Goal: Information Seeking & Learning: Learn about a topic

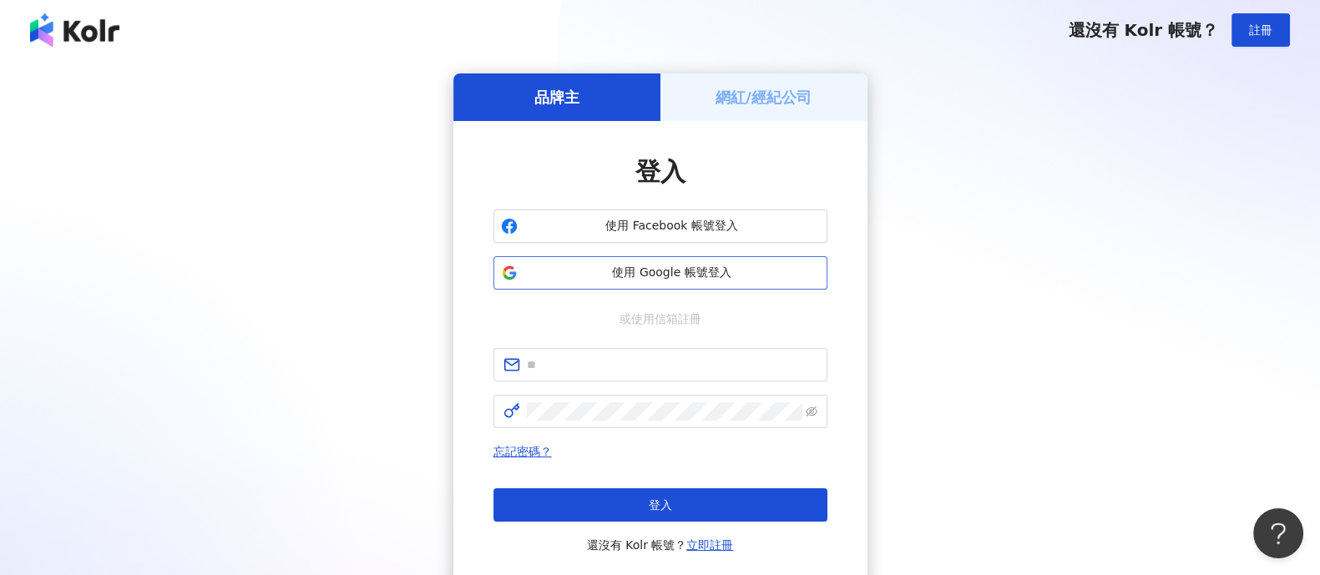
click at [618, 281] on button "使用 Google 帳號登入" at bounding box center [661, 272] width 334 height 33
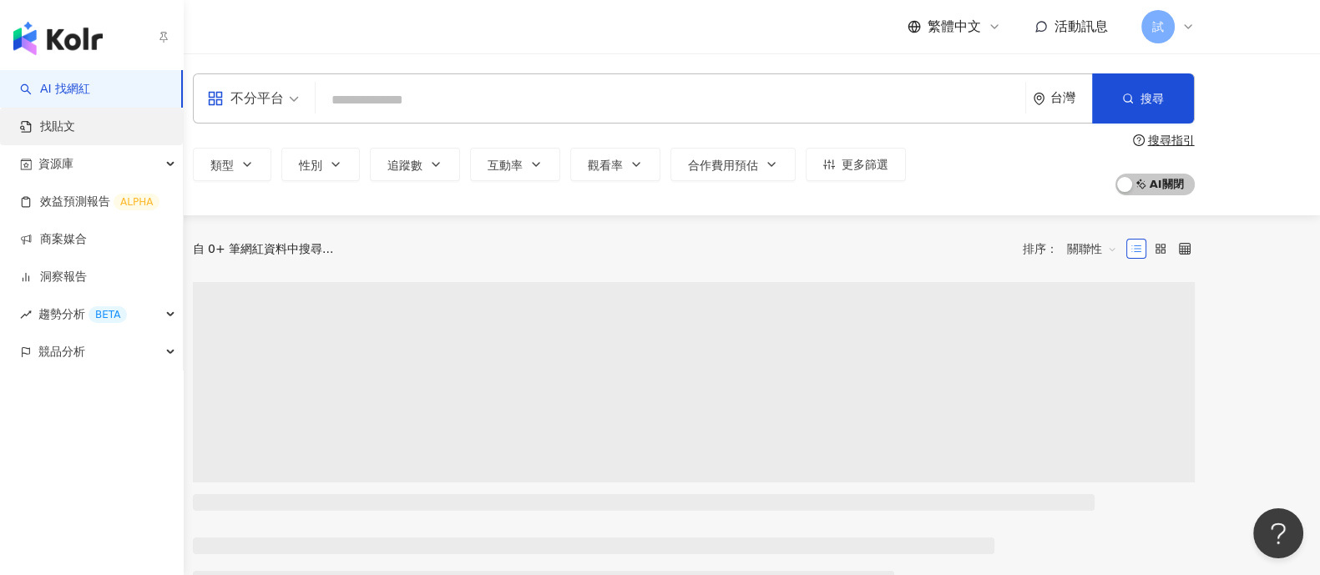
click at [73, 127] on link "找貼文" at bounding box center [47, 127] width 55 height 17
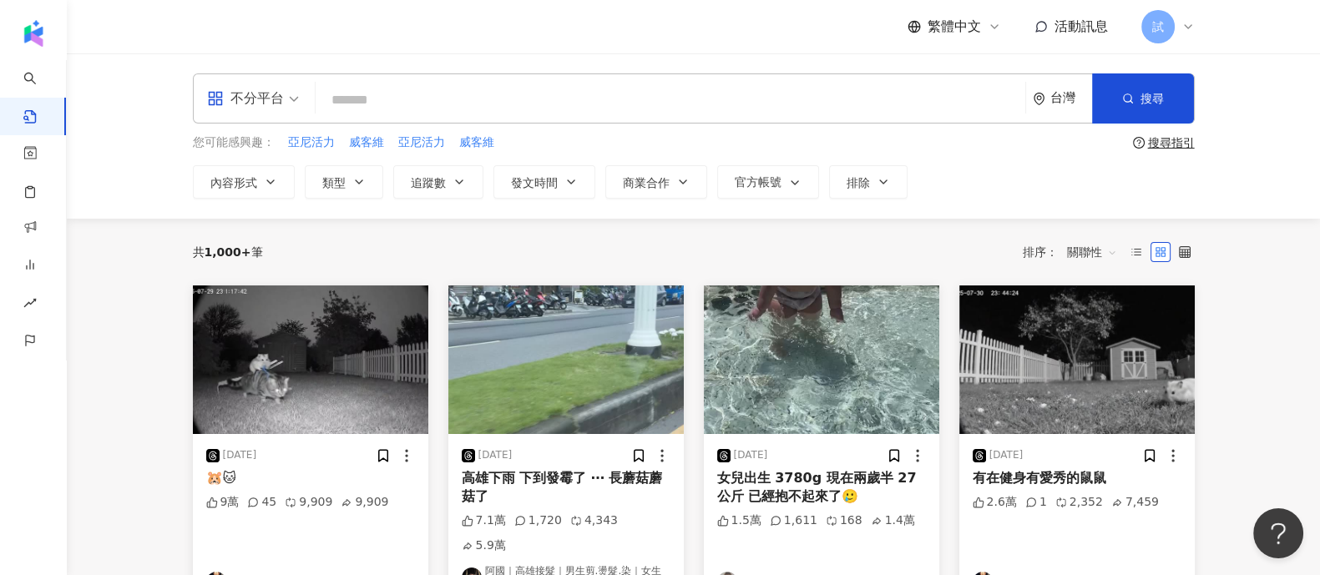
click at [286, 98] on span "不分平台" at bounding box center [253, 98] width 92 height 27
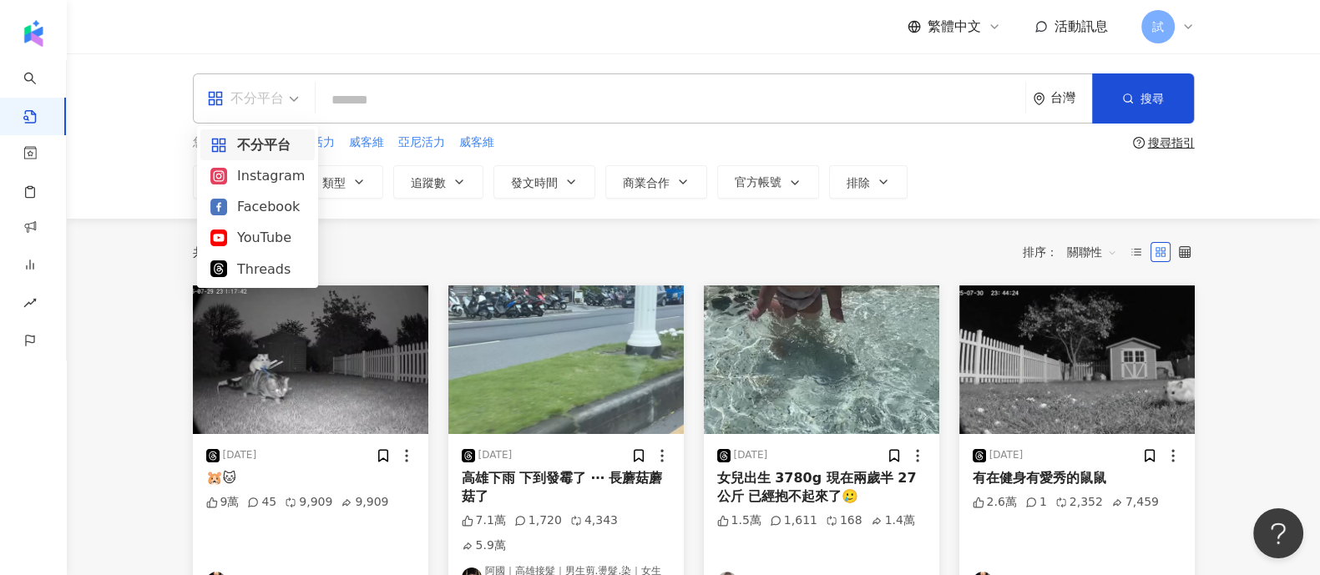
click at [384, 110] on input "search" at bounding box center [670, 100] width 697 height 36
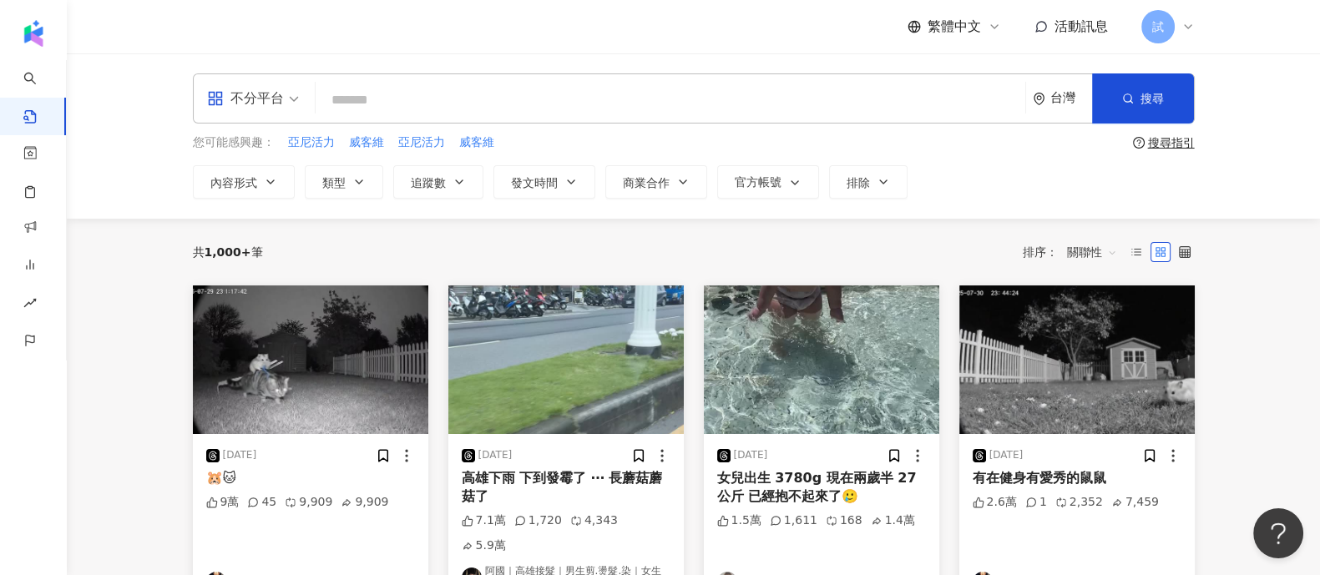
type input "*"
type input "**********"
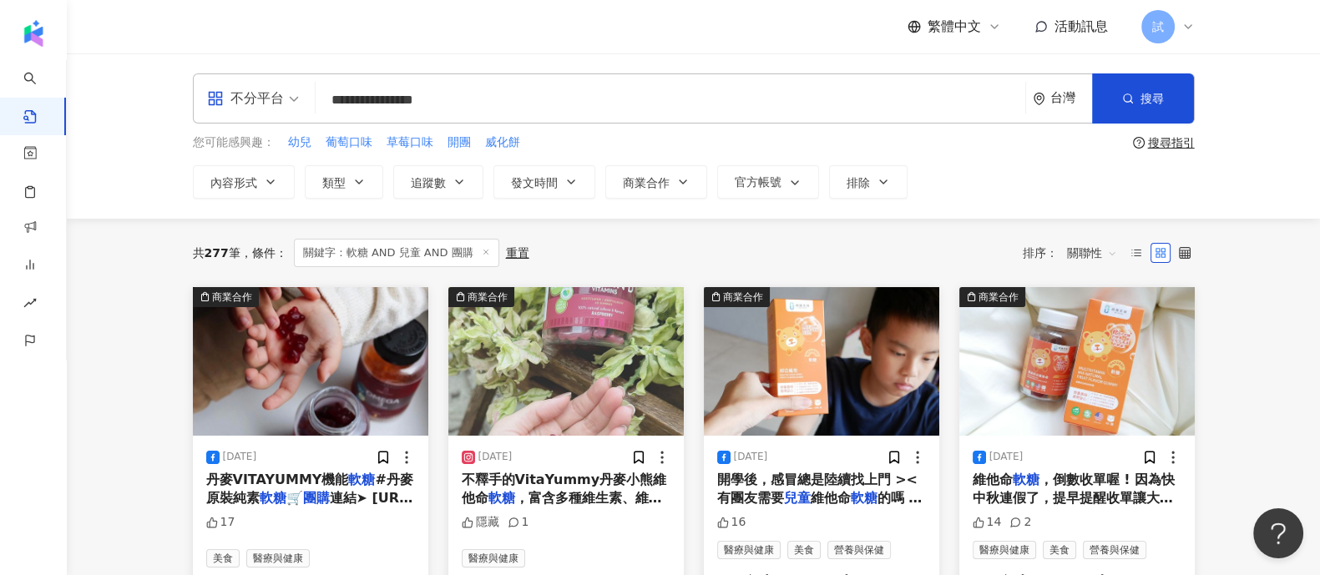
click at [1103, 246] on span "關聯性" at bounding box center [1092, 253] width 50 height 27
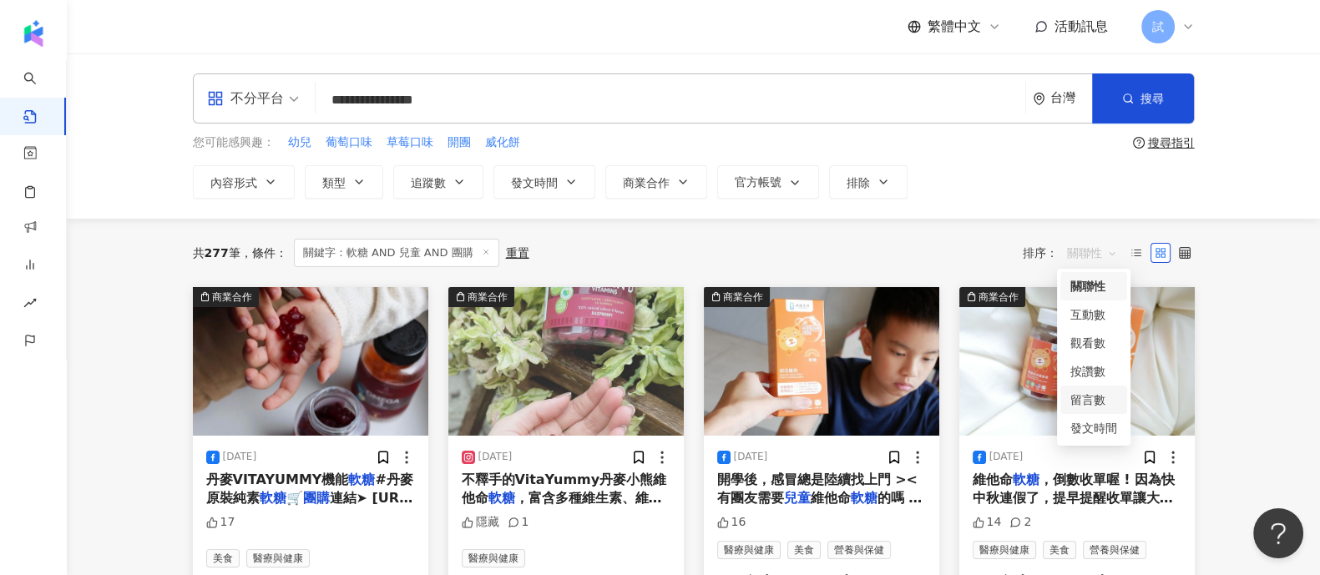
click at [1100, 398] on div "留言數" at bounding box center [1094, 400] width 47 height 18
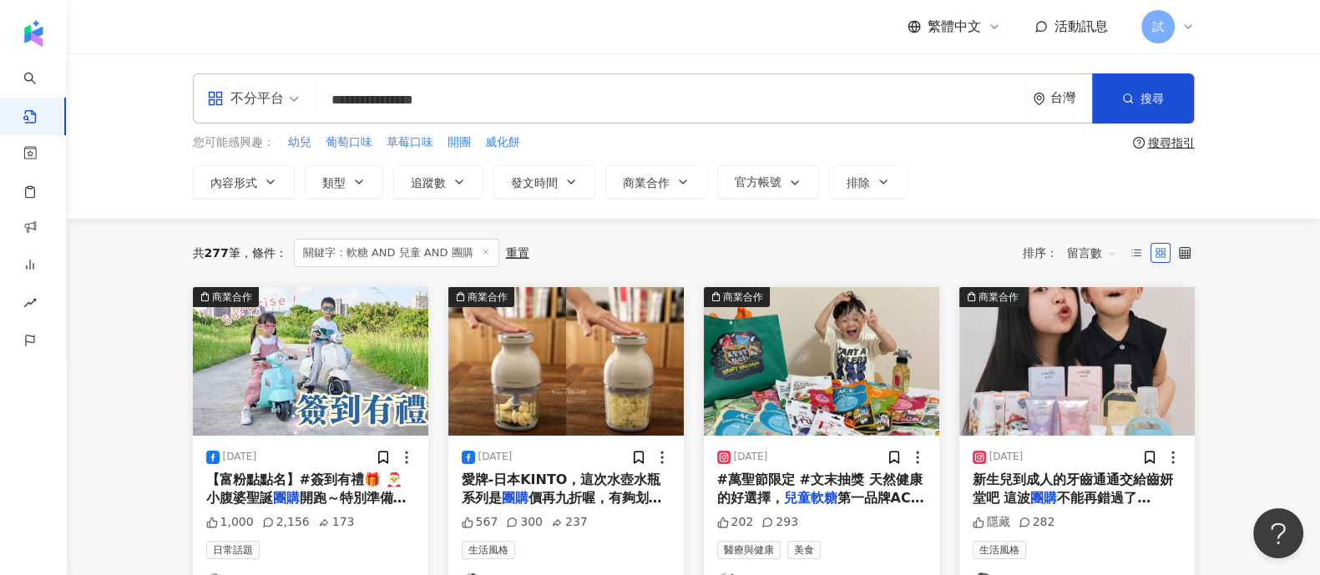
click at [1089, 263] on span "留言數" at bounding box center [1092, 253] width 50 height 27
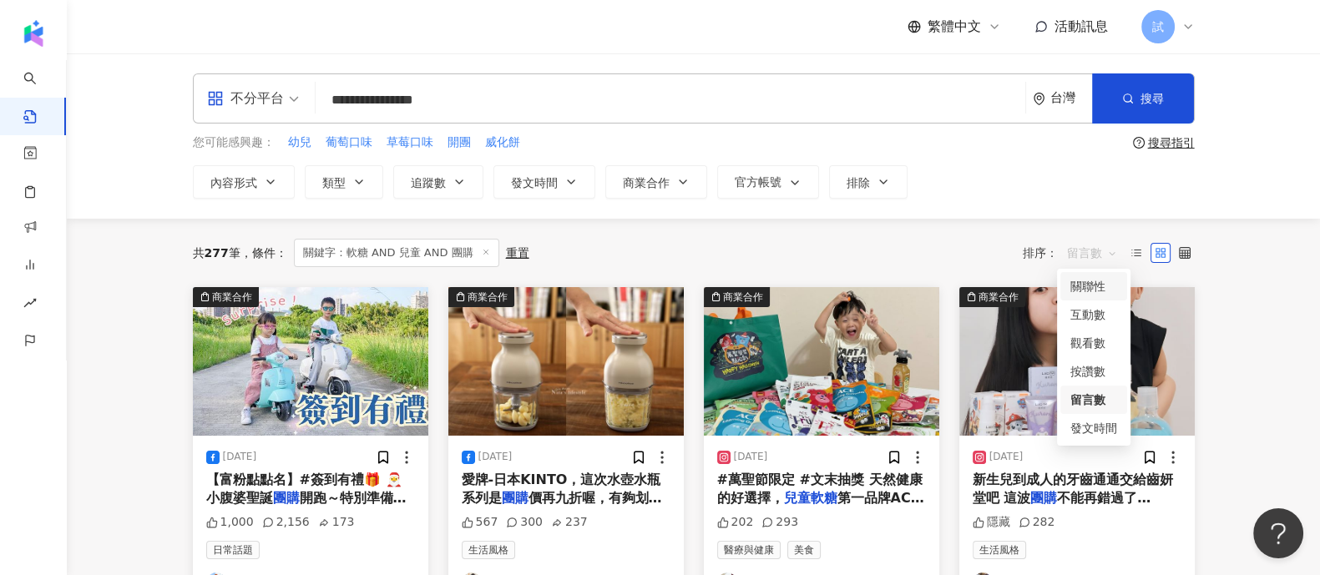
click at [1094, 282] on div "關聯性" at bounding box center [1094, 286] width 47 height 18
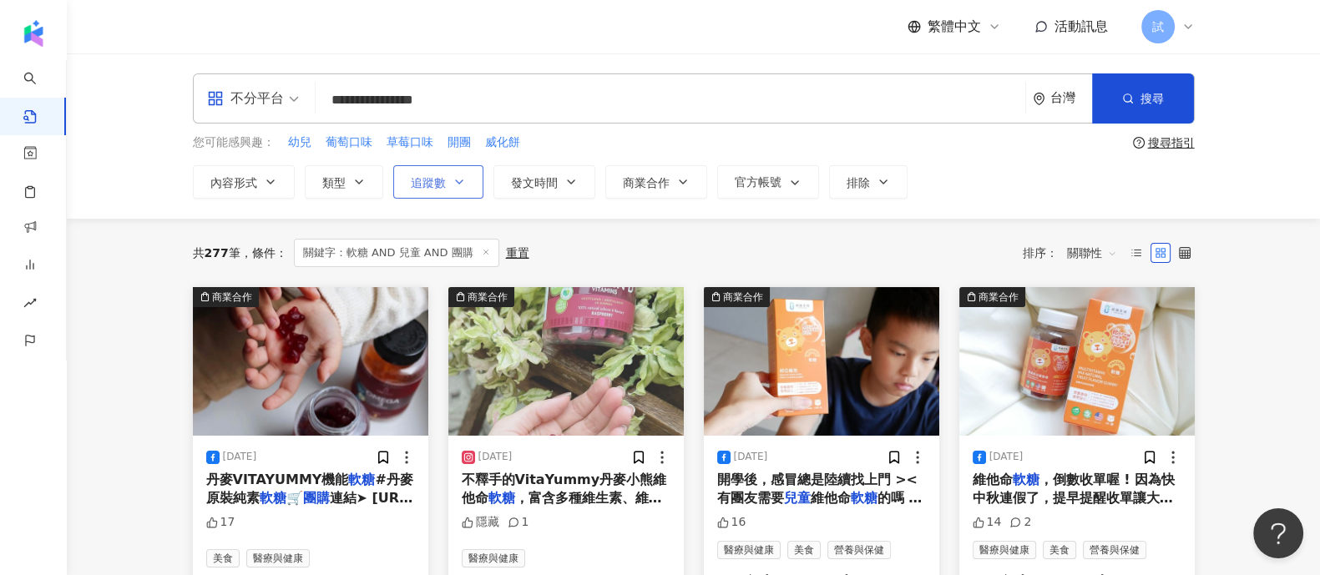
click at [414, 181] on span "追蹤數" at bounding box center [428, 182] width 35 height 13
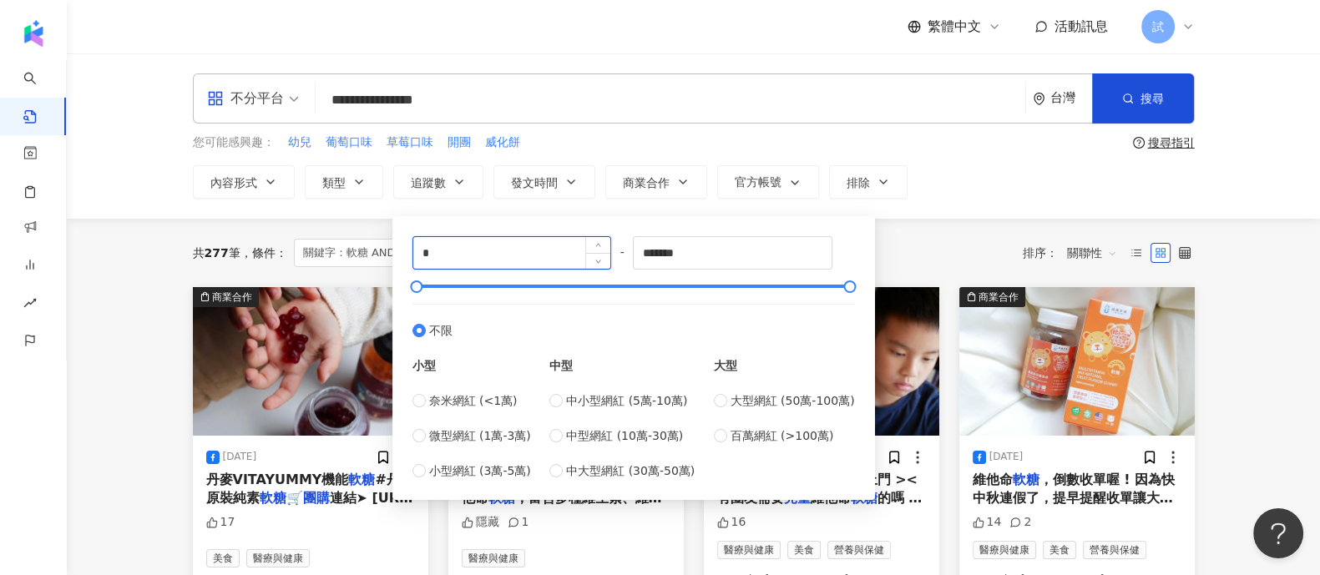
click at [483, 239] on input "*" at bounding box center [512, 253] width 198 height 32
type input "*****"
drag, startPoint x: 714, startPoint y: 252, endPoint x: 506, endPoint y: 267, distance: 208.5
click at [506, 267] on div "***** - ******* 不限 小型 奈米網紅 (<1萬) 微型網紅 (1萬-3萬) 小型網紅 (3萬-5萬) 中型 中小型網紅 (5萬-10萬) 中型…" at bounding box center [634, 358] width 443 height 244
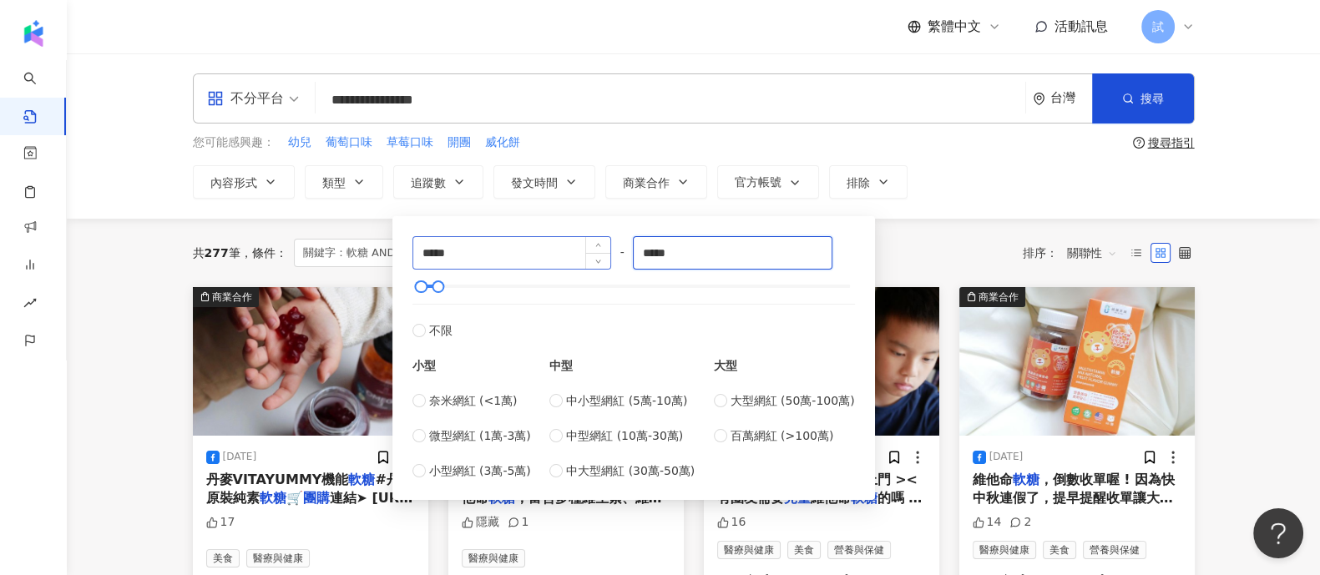
type input "*****"
click at [973, 139] on div "您可能感興趣： 幼兒 葡萄口味 草莓口味 開團 威化餅" at bounding box center [660, 143] width 934 height 18
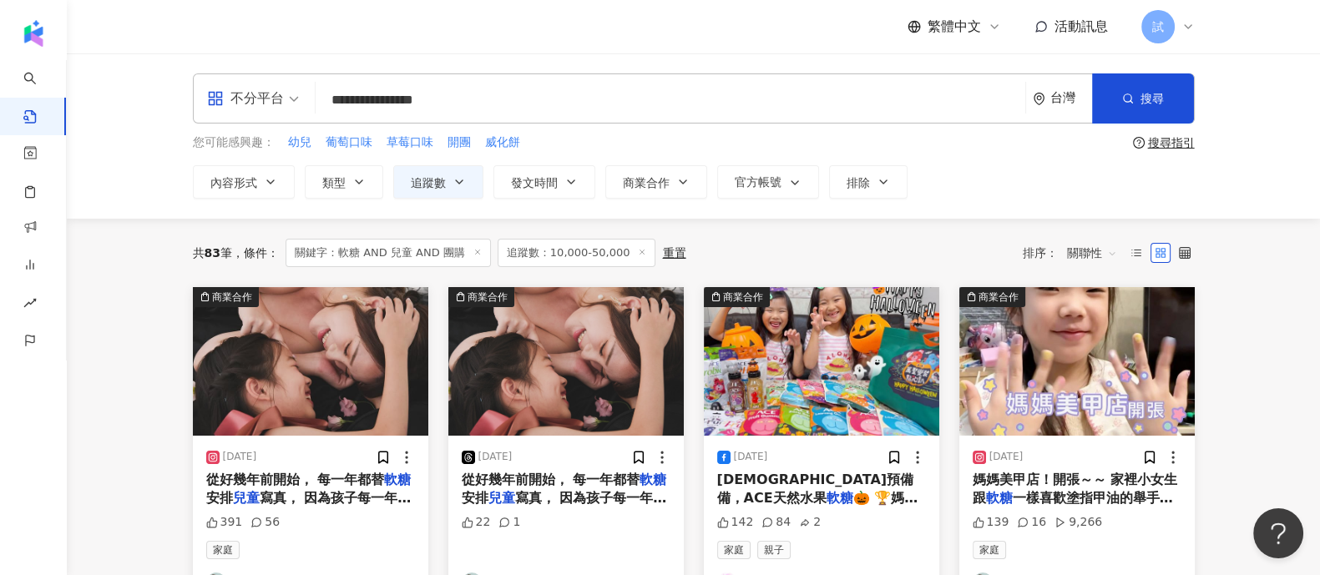
click at [262, 111] on div "不分平台" at bounding box center [245, 98] width 77 height 27
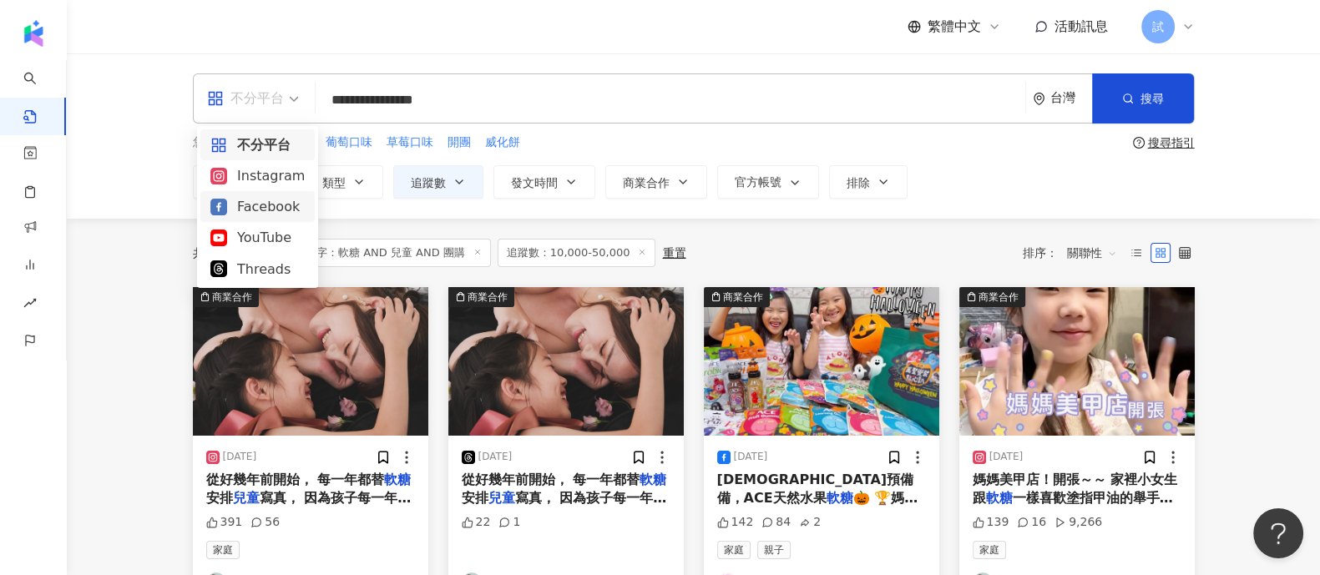
click at [277, 196] on div "Facebook" at bounding box center [257, 206] width 94 height 21
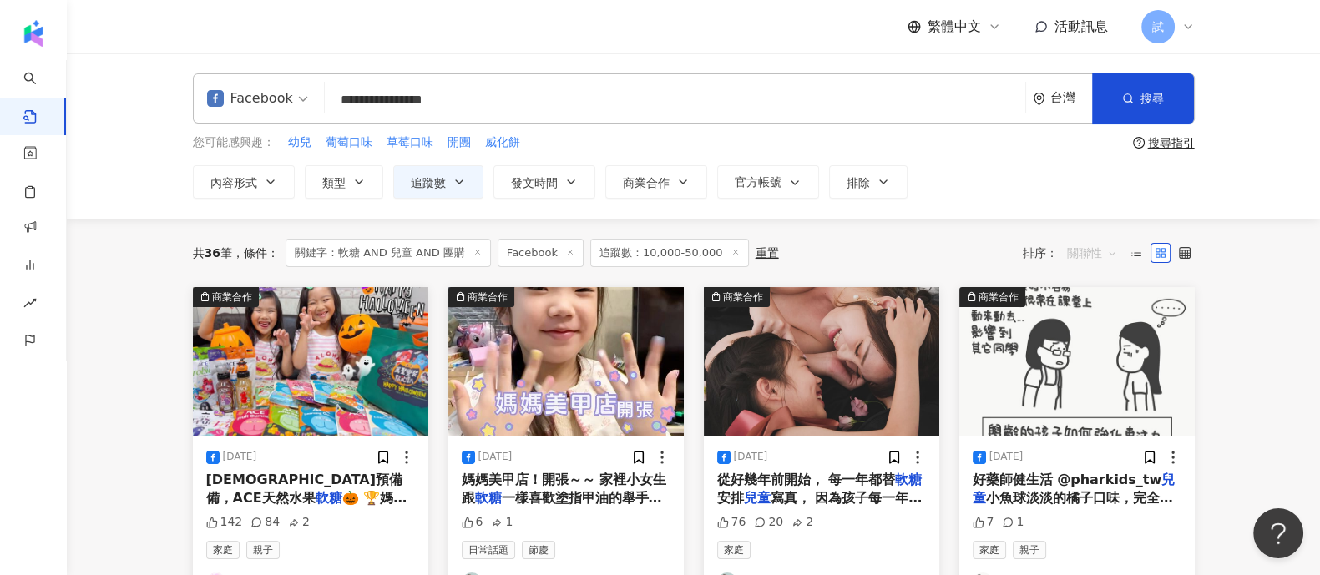
click at [1088, 252] on span "關聯性" at bounding box center [1092, 253] width 50 height 27
click at [1094, 314] on div "互動數" at bounding box center [1094, 315] width 47 height 18
